Goal: Find specific page/section: Find specific page/section

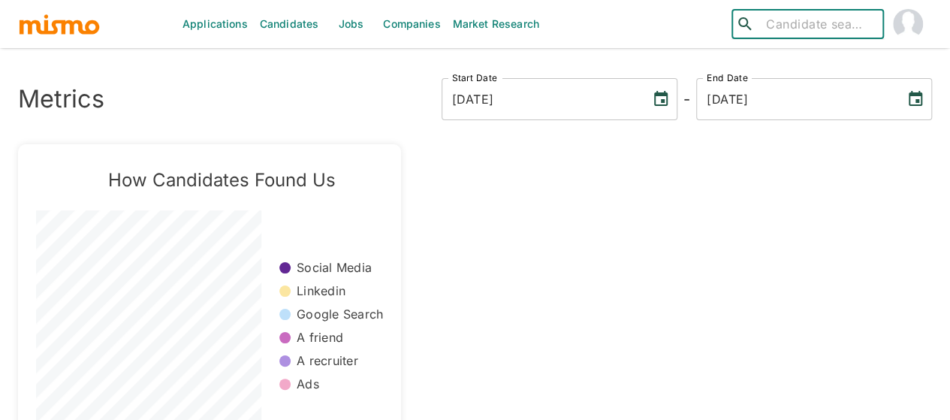
click at [784, 24] on input "search" at bounding box center [818, 24] width 117 height 21
type input "evans"
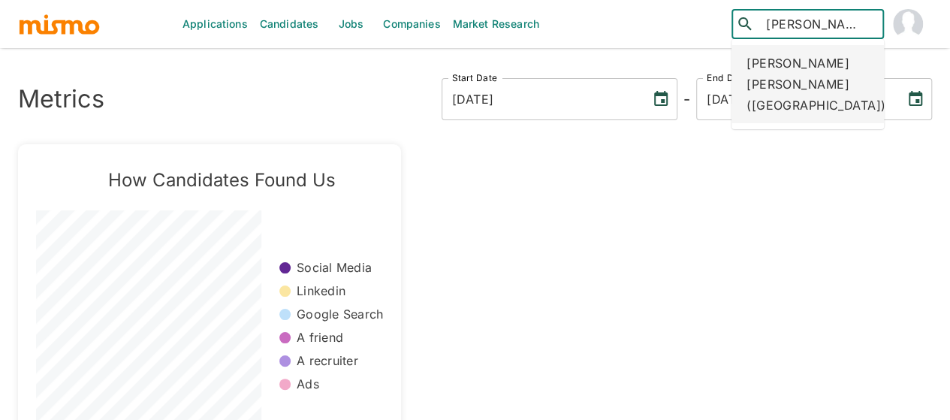
click at [787, 72] on div "Evans Garcia Sanchez (Costa Rica)" at bounding box center [808, 84] width 153 height 78
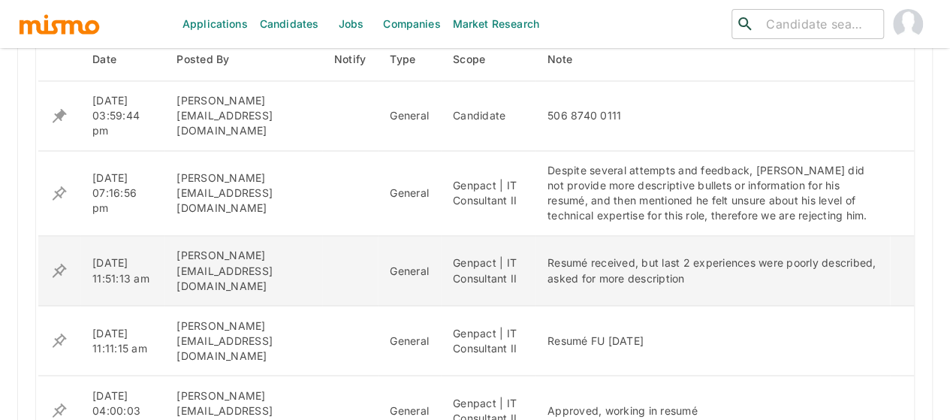
scroll to position [1180, 0]
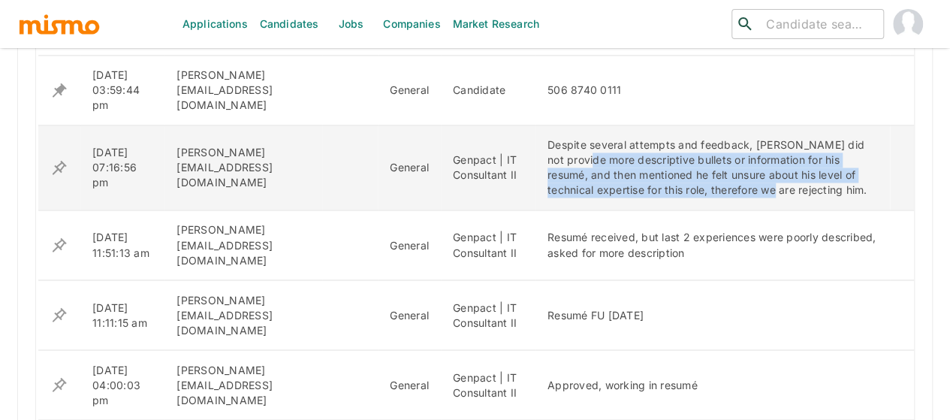
drag, startPoint x: 584, startPoint y: 142, endPoint x: 770, endPoint y: 190, distance: 191.7
click at [769, 183] on td "Despite several attempts and feedback, [PERSON_NAME] did not provide more descr…" at bounding box center [713, 167] width 355 height 85
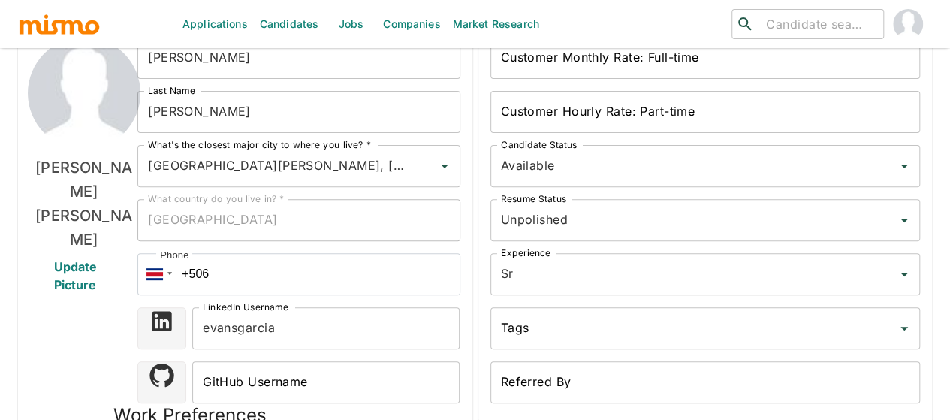
scroll to position [0, 0]
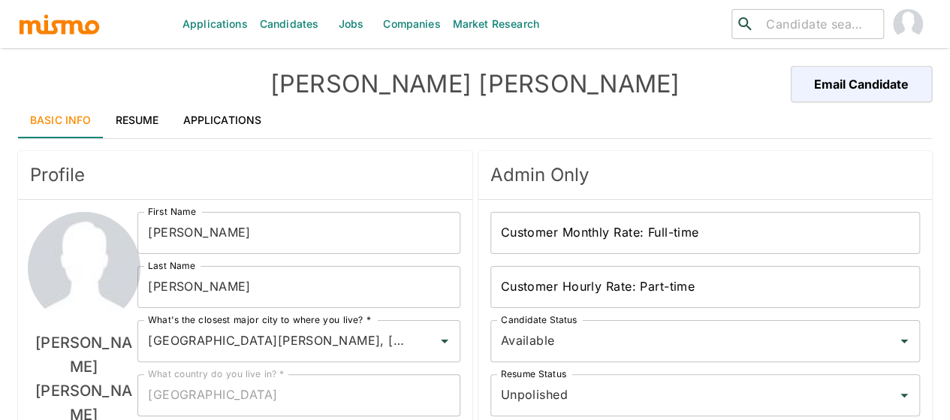
click at [214, 115] on link "Applications" at bounding box center [222, 120] width 103 height 36
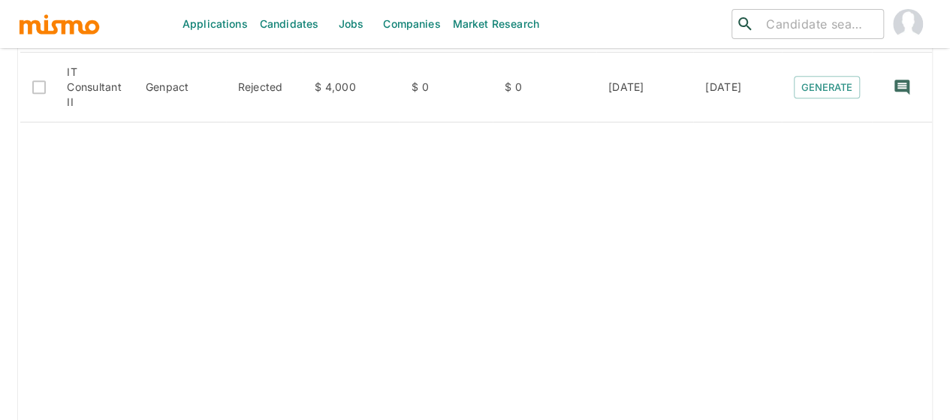
scroll to position [186, 0]
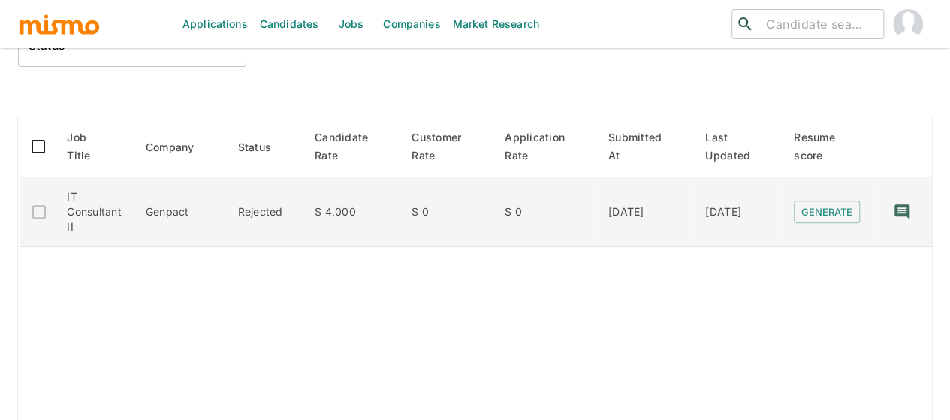
click at [104, 218] on td "IT Consultant II" at bounding box center [94, 212] width 79 height 70
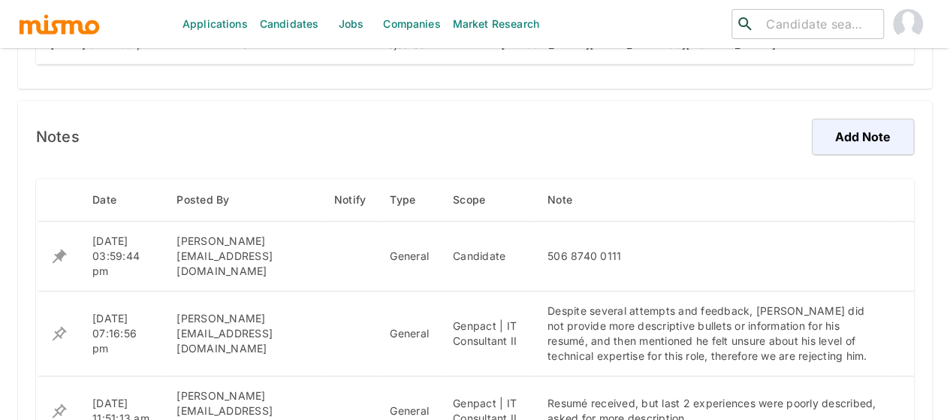
scroll to position [526, 0]
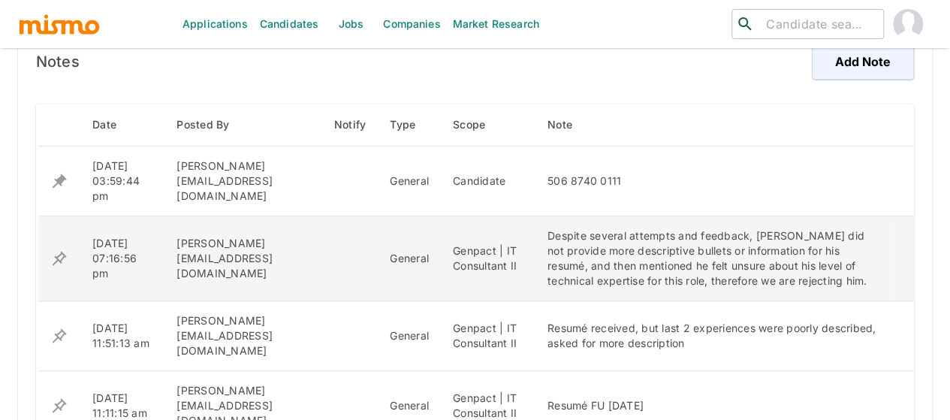
click at [470, 241] on td "Genpact | IT Consultant II" at bounding box center [488, 258] width 95 height 85
